Goal: Find specific page/section: Find specific page/section

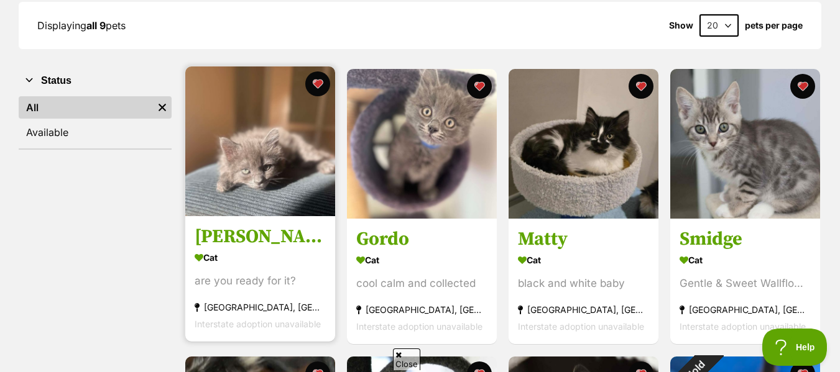
click at [269, 170] on img at bounding box center [260, 142] width 150 height 150
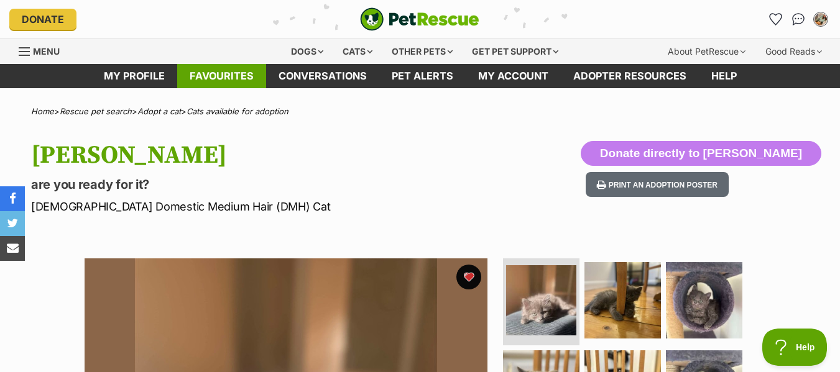
click at [225, 76] on link "Favourites" at bounding box center [221, 76] width 89 height 24
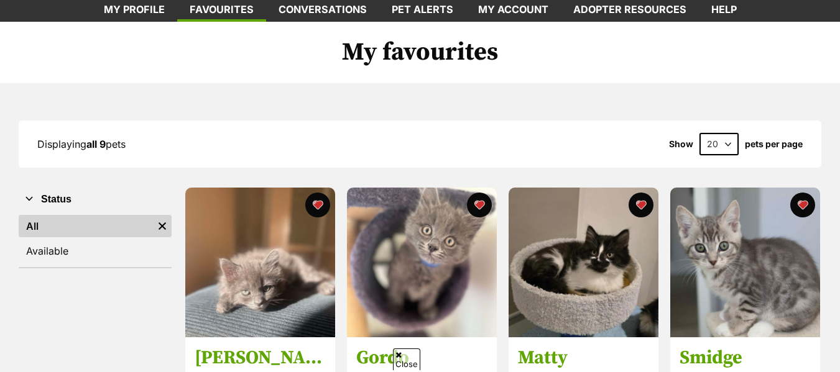
scroll to position [119, 0]
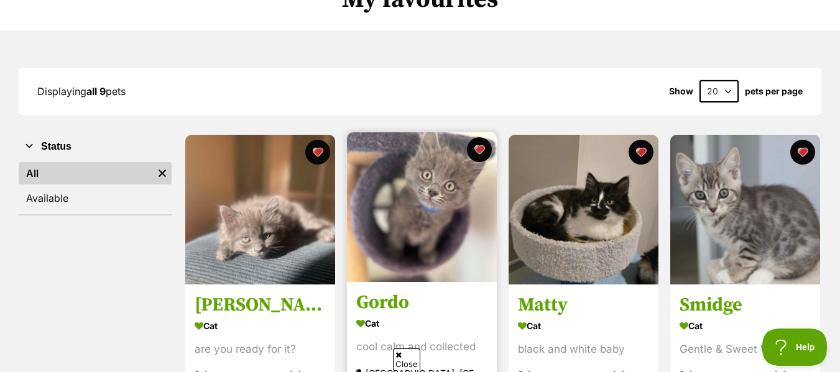
click at [420, 230] on img at bounding box center [422, 207] width 150 height 150
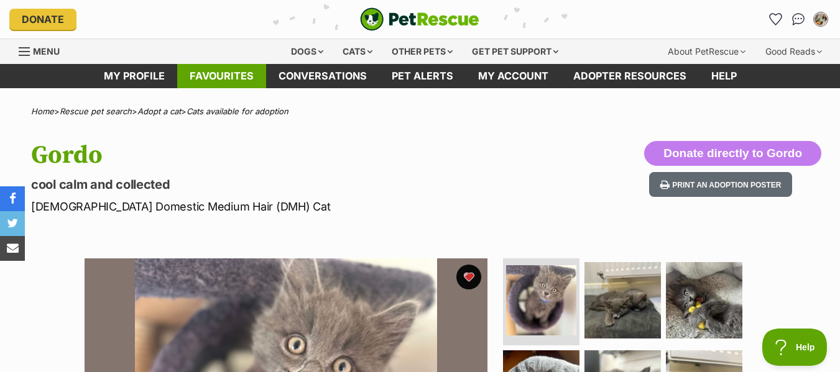
click at [233, 80] on link "Favourites" at bounding box center [221, 76] width 89 height 24
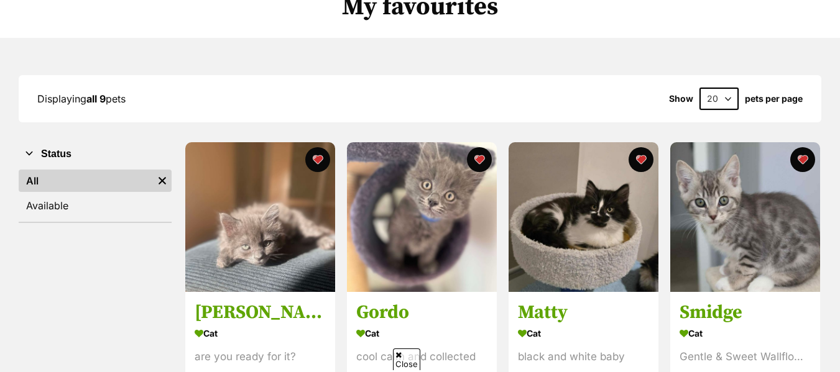
scroll to position [131, 0]
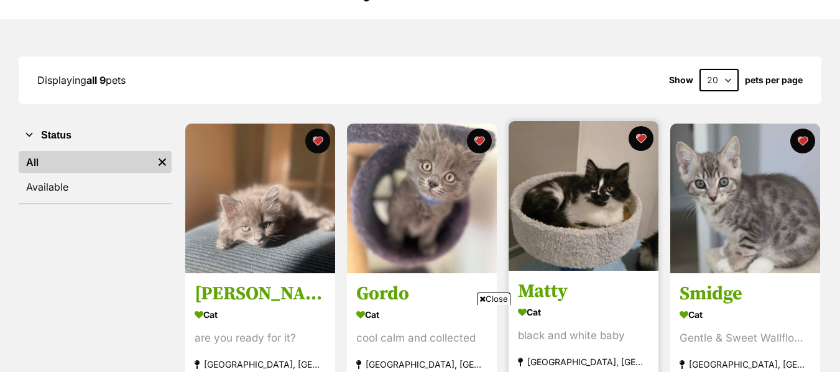
click at [589, 226] on img at bounding box center [583, 196] width 150 height 150
